Goal: Task Accomplishment & Management: Manage account settings

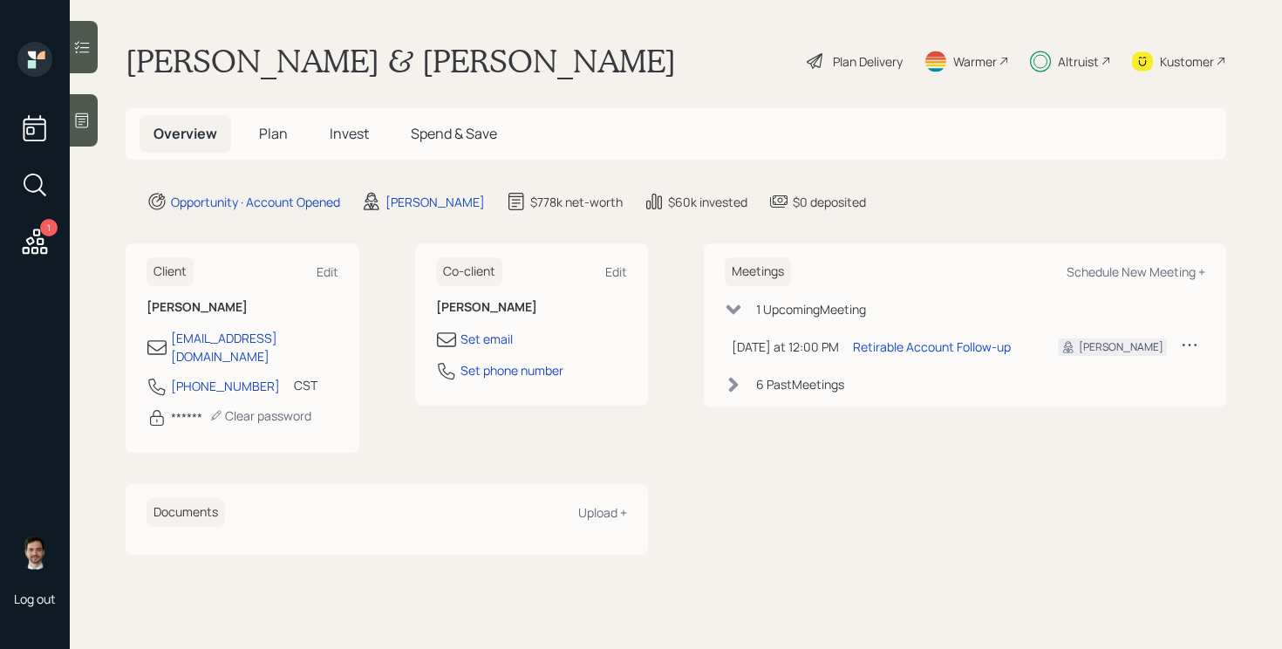
click at [358, 136] on span "Invest" at bounding box center [349, 133] width 39 height 19
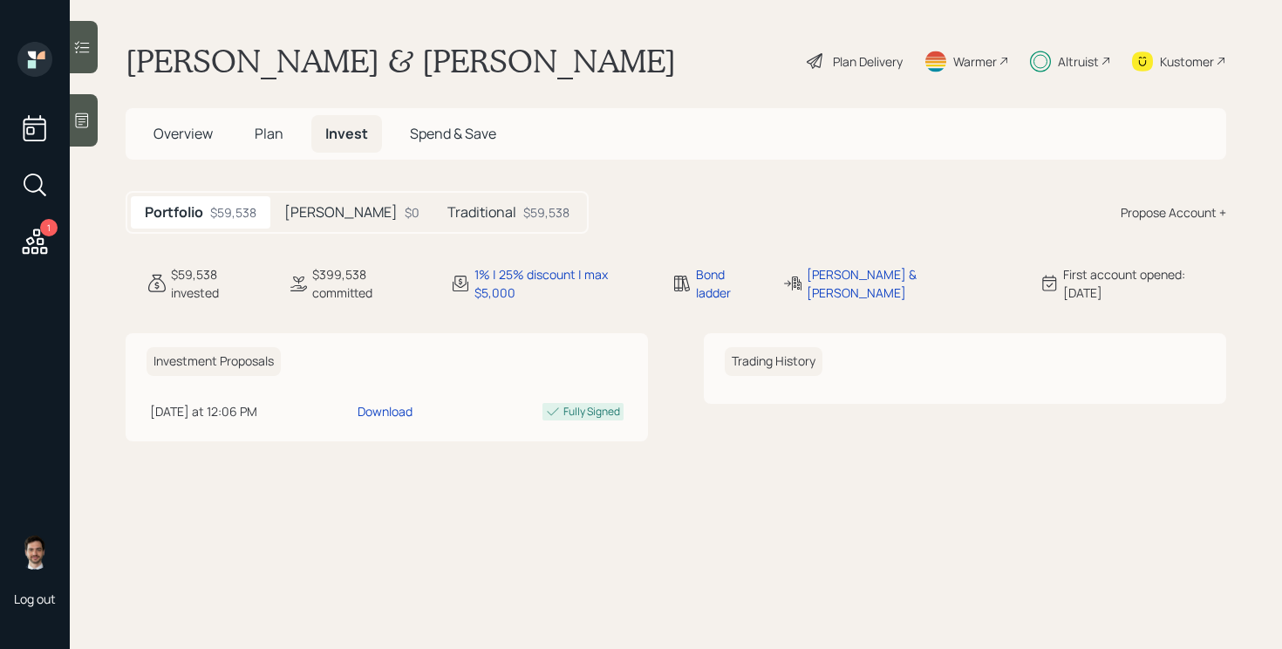
click at [313, 223] on div "Roth $0" at bounding box center [351, 212] width 163 height 32
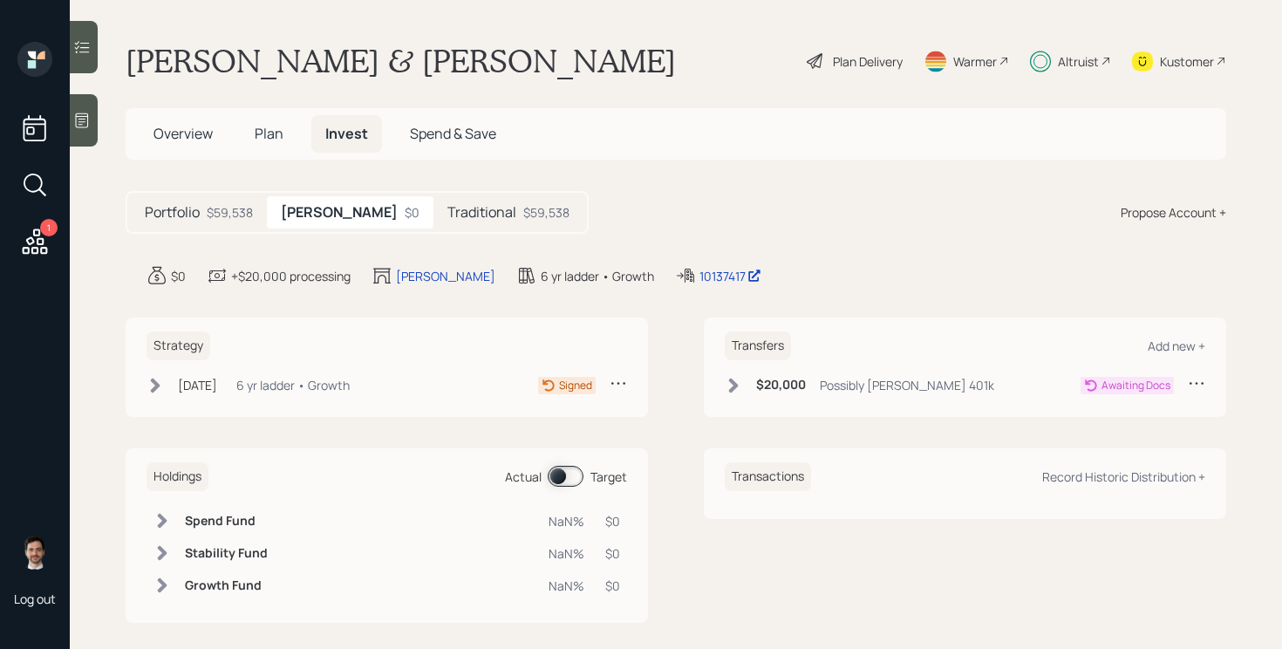
click at [145, 387] on div "Strategy Sep 9, 2025 Tuesday, September 9, 2025 4:34 PM EDT 6 yr ladder • Growt…" at bounding box center [387, 366] width 522 height 99
click at [159, 378] on icon at bounding box center [155, 385] width 17 height 17
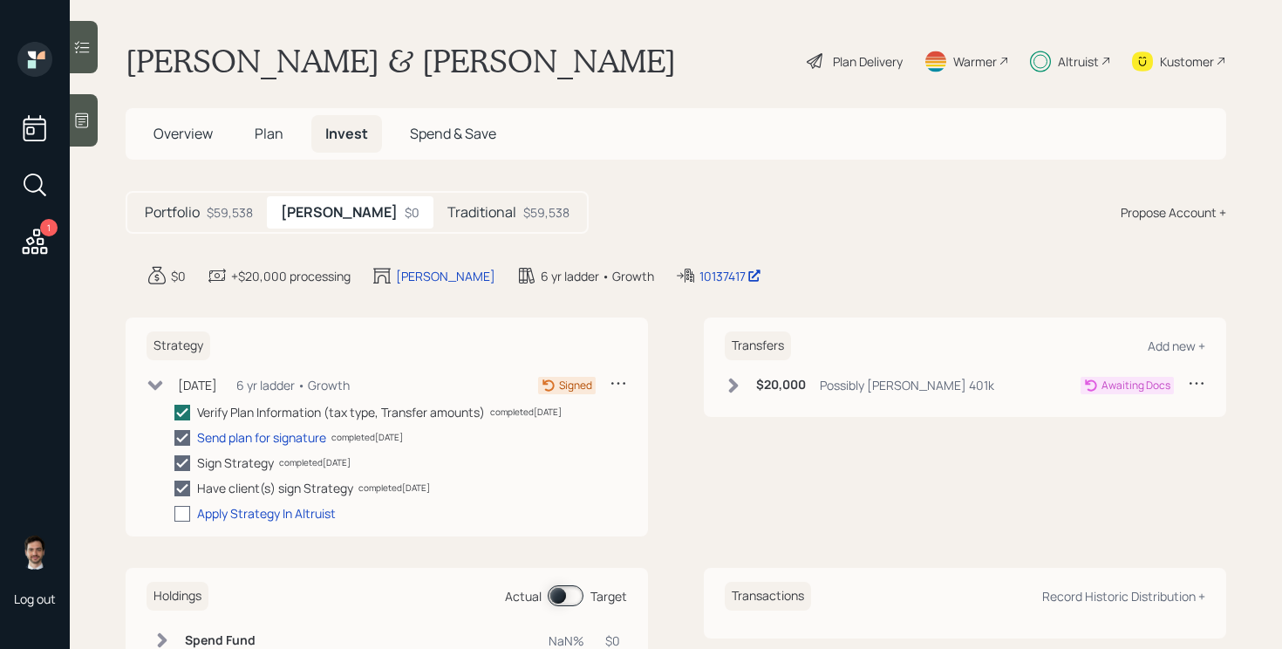
click at [187, 515] on div at bounding box center [182, 514] width 16 height 16
click at [174, 514] on input "checkbox" at bounding box center [174, 513] width 1 height 1
checkbox input "true"
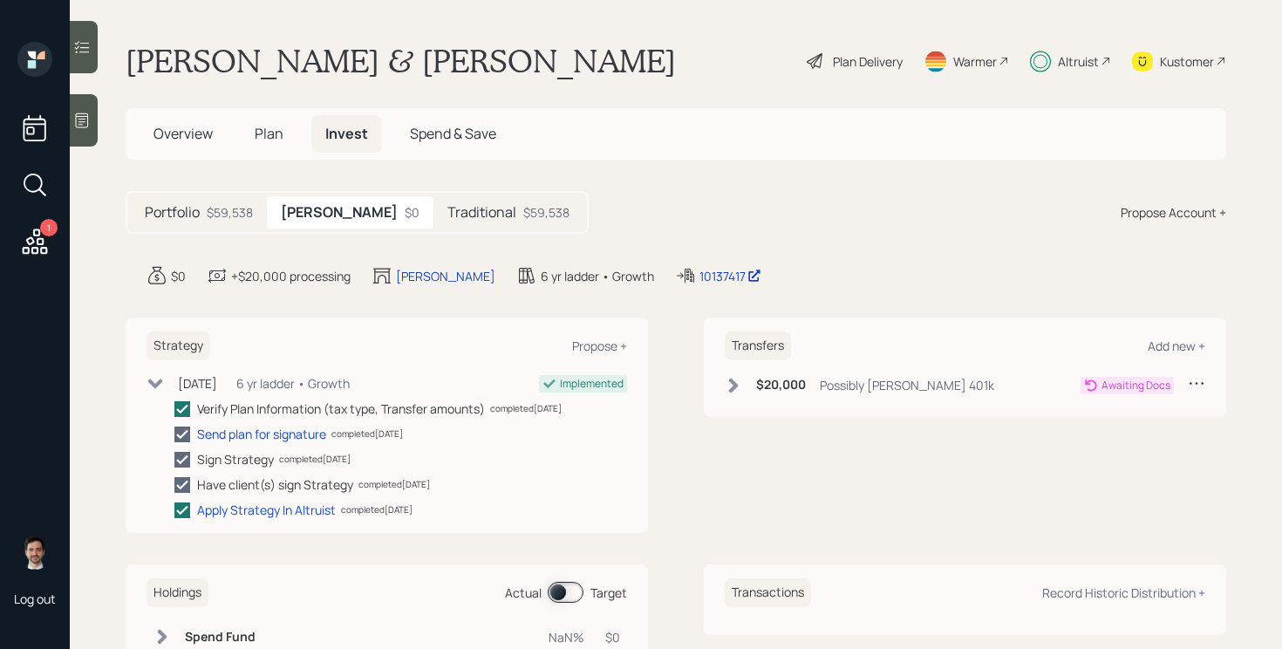
click at [447, 207] on h5 "Traditional" at bounding box center [481, 212] width 69 height 17
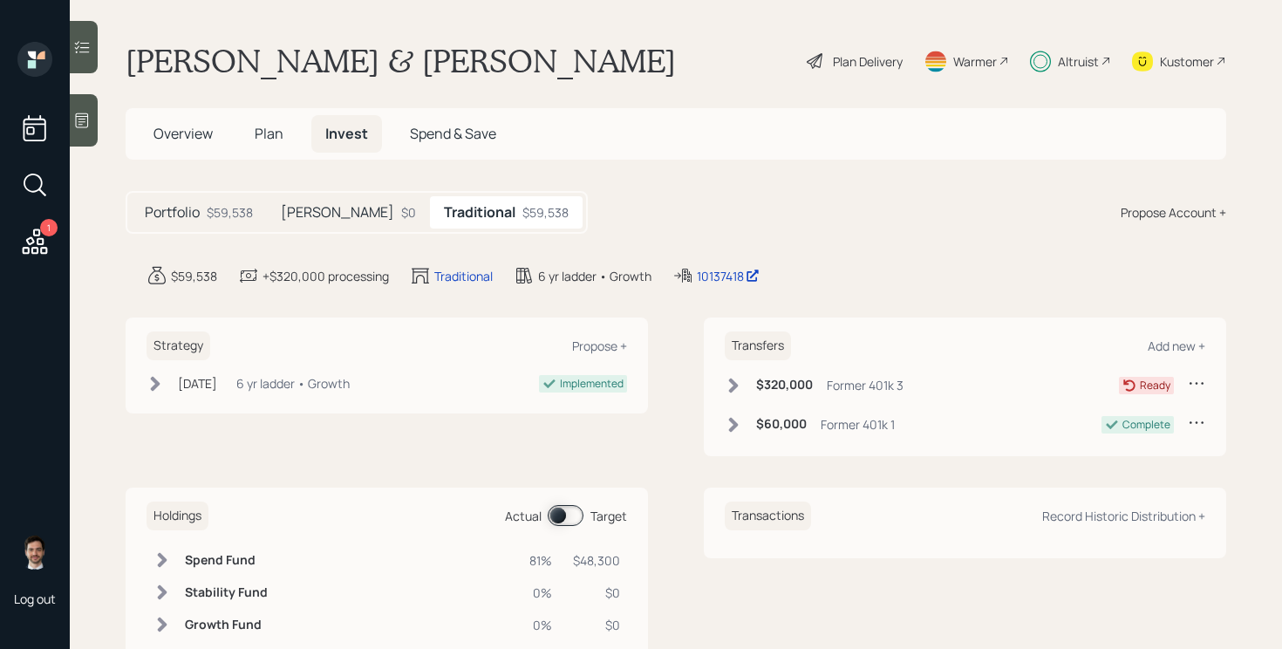
click at [306, 217] on h5 "Roth" at bounding box center [337, 212] width 113 height 17
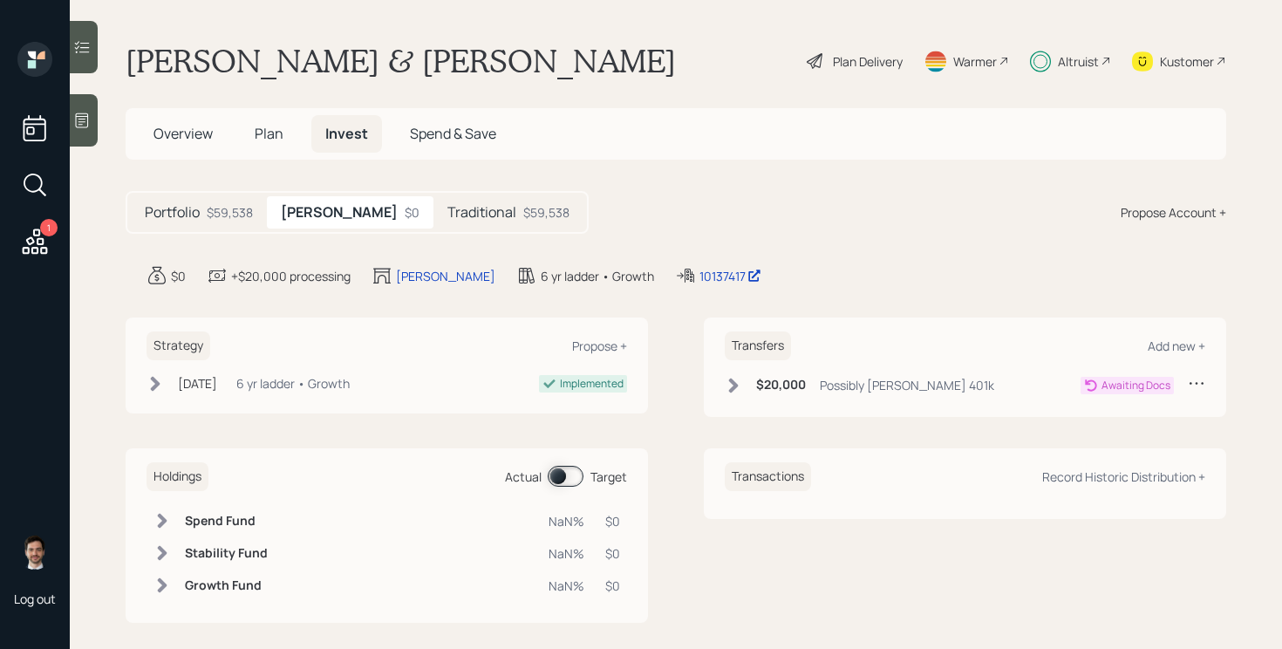
click at [212, 220] on div "$59,538" at bounding box center [230, 212] width 46 height 18
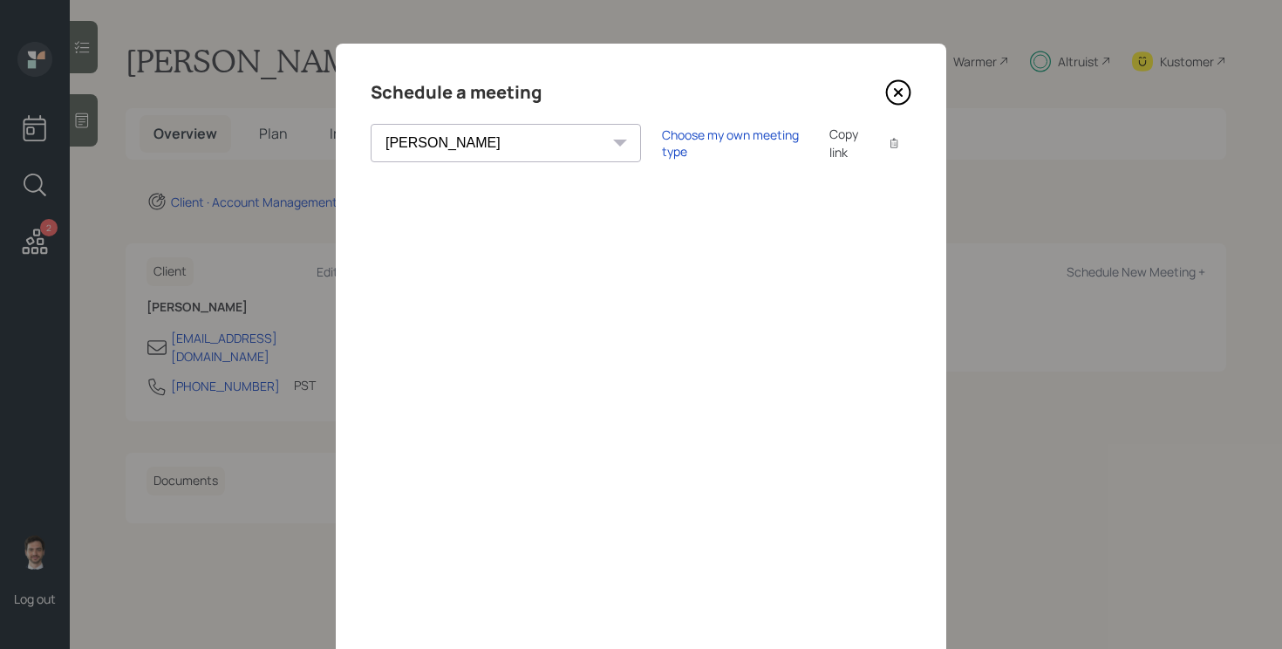
select select "ef6b64e1-8f62-4a74-b865-a7df4b35b836"
click at [899, 90] on icon at bounding box center [898, 92] width 26 height 26
